Goal: Check status: Check status

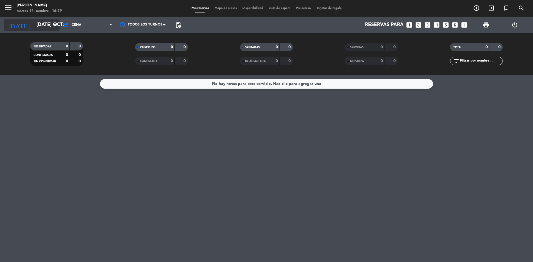
click at [49, 26] on input "[DATE] oct." at bounding box center [66, 24] width 64 height 11
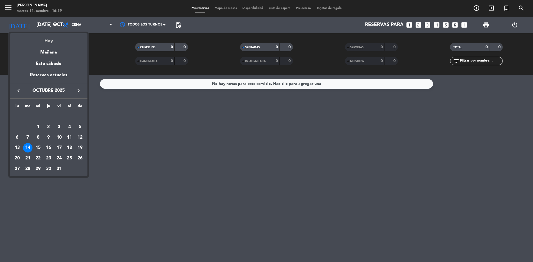
click at [50, 40] on div "Hoy" at bounding box center [49, 38] width 78 height 11
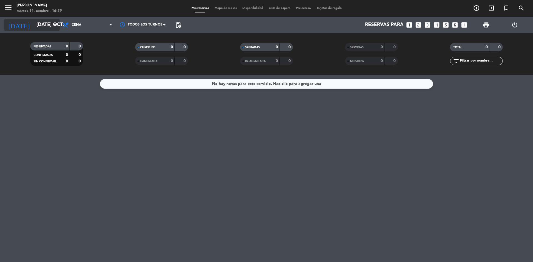
click at [56, 25] on icon "arrow_drop_down" at bounding box center [55, 25] width 7 height 7
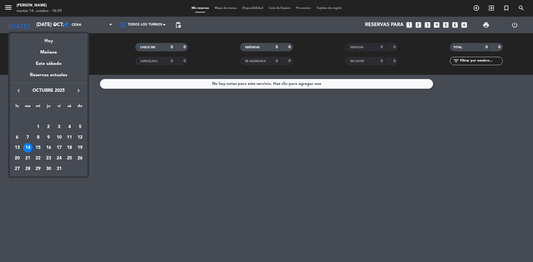
click at [51, 147] on div "16" at bounding box center [48, 147] width 9 height 9
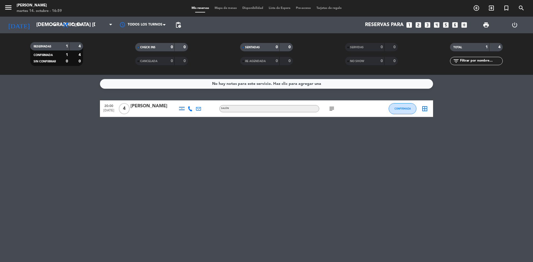
drag, startPoint x: 57, startPoint y: 153, endPoint x: 62, endPoint y: 95, distance: 58.5
click at [57, 152] on div "No hay notas para este servicio. Haz clic para agregar una 20:00 [DATE] 4 [PERS…" at bounding box center [266, 168] width 533 height 187
click at [45, 26] on input "[DEMOGRAPHIC_DATA] [DATE]" at bounding box center [66, 24] width 64 height 11
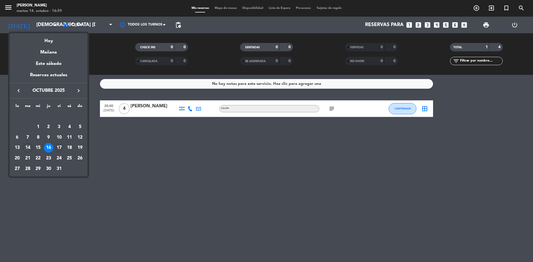
click at [59, 147] on div "17" at bounding box center [58, 147] width 9 height 9
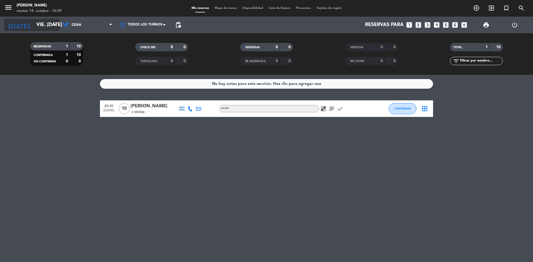
click at [50, 28] on input "vie. [DATE]" at bounding box center [66, 24] width 64 height 11
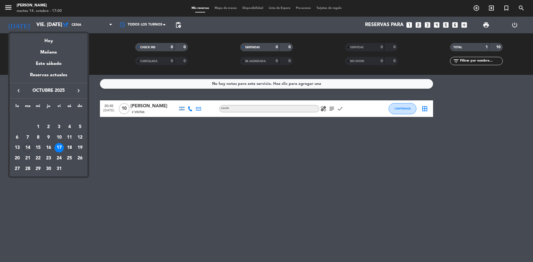
click at [69, 146] on div "18" at bounding box center [69, 147] width 9 height 9
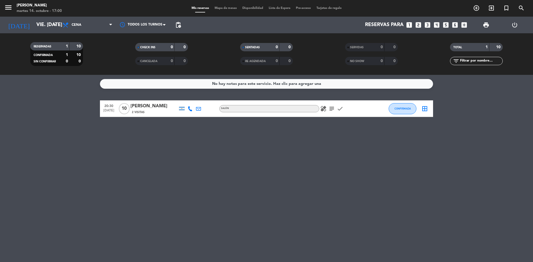
type input "sáb. [DATE]"
